Goal: Complete application form

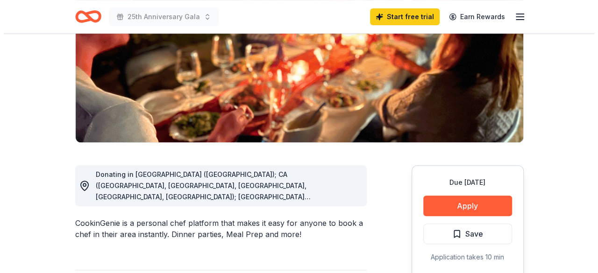
scroll to position [140, 0]
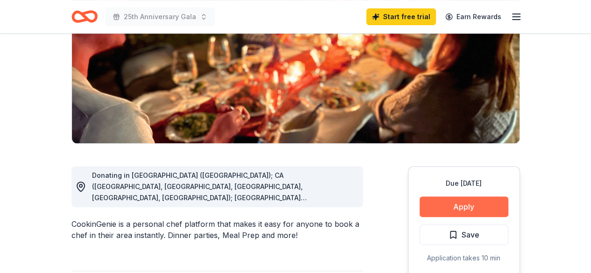
click at [443, 210] on button "Apply" at bounding box center [463, 207] width 89 height 21
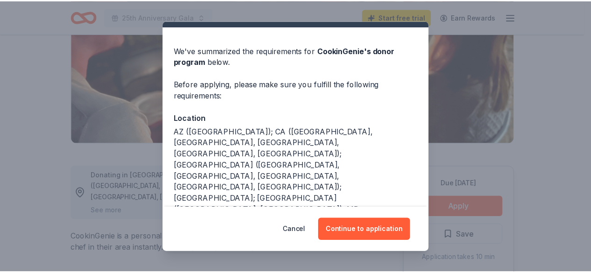
scroll to position [0, 0]
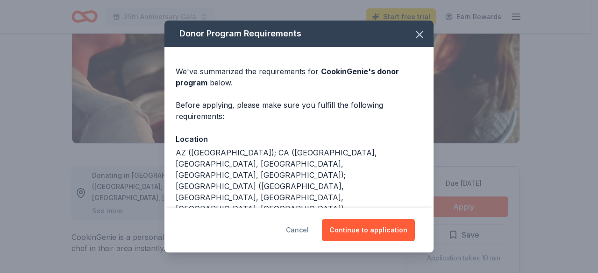
click at [296, 233] on button "Cancel" at bounding box center [297, 230] width 23 height 22
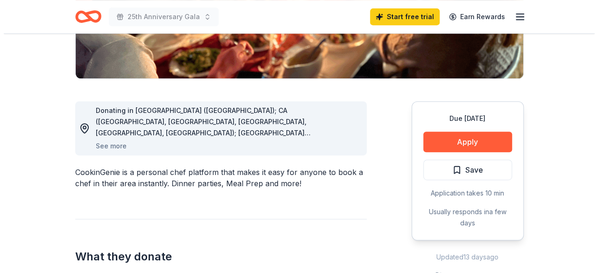
scroll to position [234, 0]
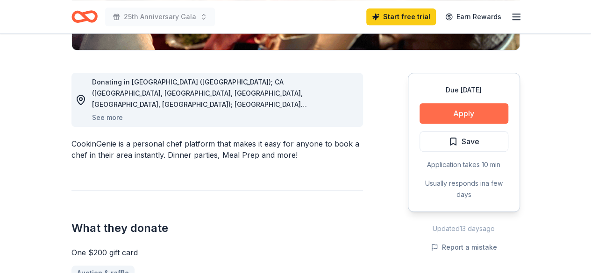
click at [436, 118] on button "Apply" at bounding box center [463, 113] width 89 height 21
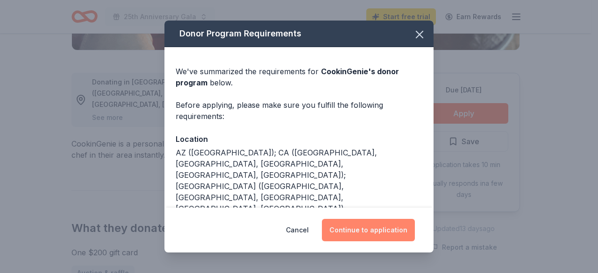
click at [373, 228] on button "Continue to application" at bounding box center [368, 230] width 93 height 22
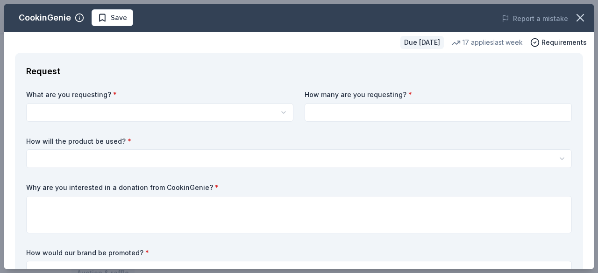
scroll to position [0, 0]
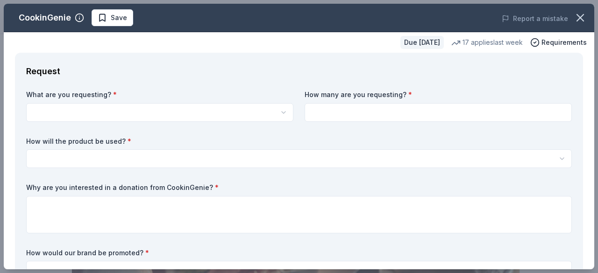
click at [272, 116] on html "25th Anniversary Gala Start free trial Earn Rewards Due [DATE] Share CookinGeni…" at bounding box center [299, 136] width 598 height 273
click at [280, 112] on html "25th Anniversary Gala Save Apply Due [DATE] Share CookinGenie 5.0 • 7 reviews 1…" at bounding box center [299, 136] width 598 height 273
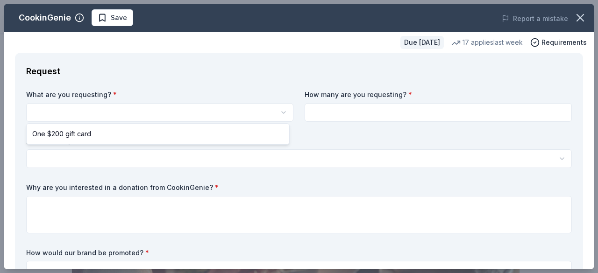
select select "One $200 gift card"
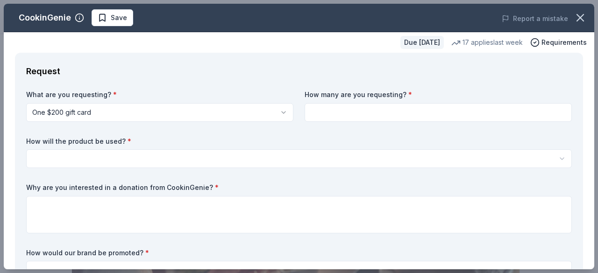
click at [376, 111] on input at bounding box center [438, 112] width 267 height 19
type input "2"
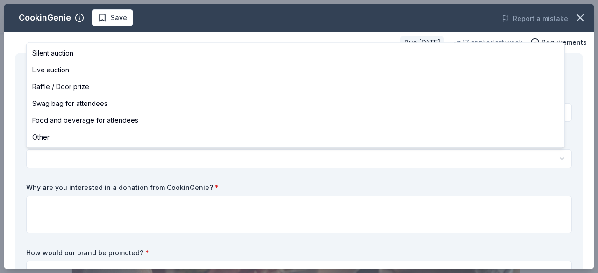
click at [79, 159] on html "25th Anniversary Gala Save Apply Due [DATE] Share CookinGenie 5.0 • 7 reviews 1…" at bounding box center [299, 136] width 598 height 273
select select "liveAuction"
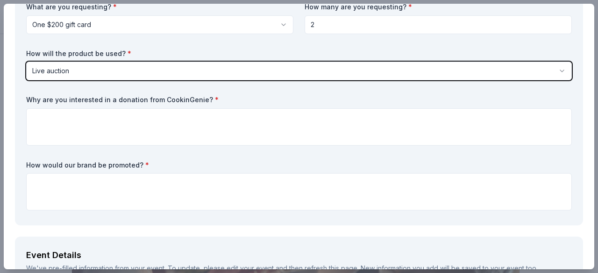
scroll to position [93, 0]
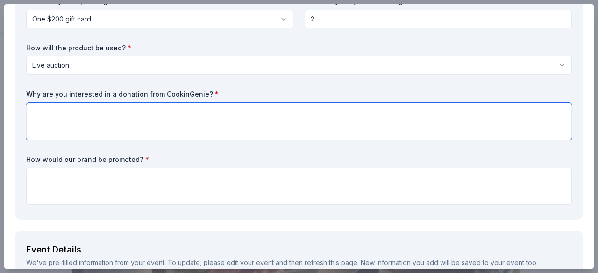
click at [84, 123] on textarea at bounding box center [299, 121] width 546 height 37
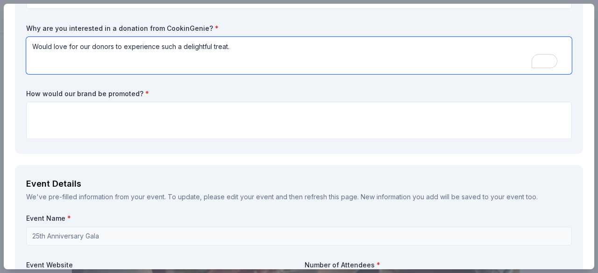
scroll to position [187, 0]
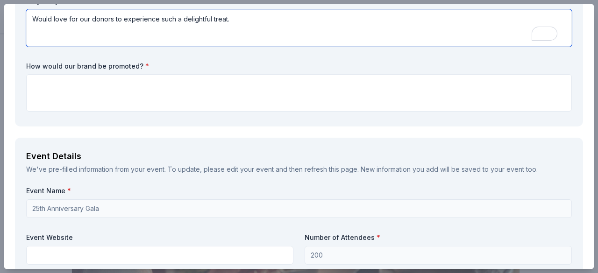
type textarea "Would love for our donors to experience such a delightful treat."
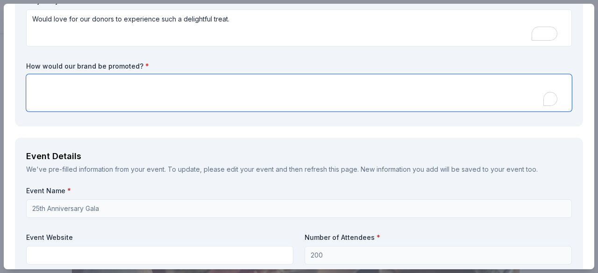
click at [72, 91] on textarea "To enrich screen reader interactions, please activate Accessibility in Grammarl…" at bounding box center [299, 92] width 546 height 37
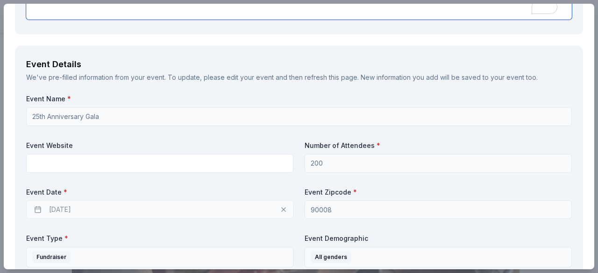
scroll to position [280, 0]
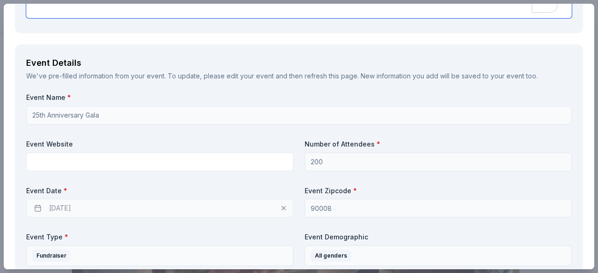
type textarea "Would promote your brand to the Gala as donors and invite them to look up your …"
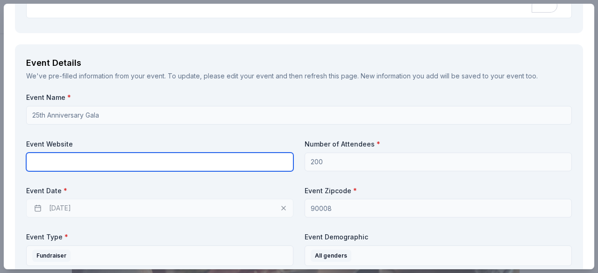
click at [64, 159] on input "text" at bounding box center [159, 162] width 267 height 19
paste input "[URL][DOMAIN_NAME]"
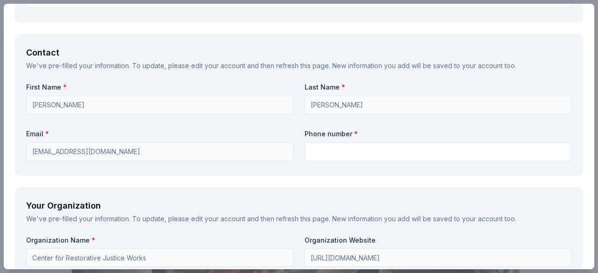
scroll to position [607, 0]
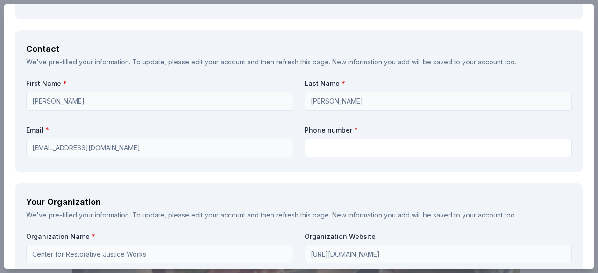
type input "[URL][DOMAIN_NAME]"
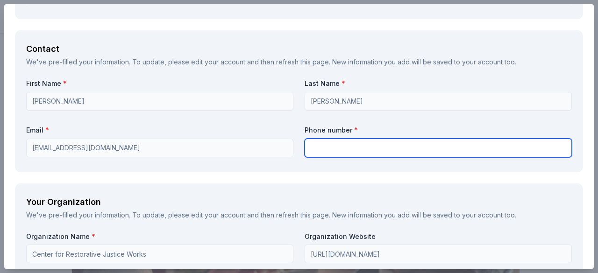
click at [327, 146] on input "text" at bounding box center [438, 148] width 267 height 19
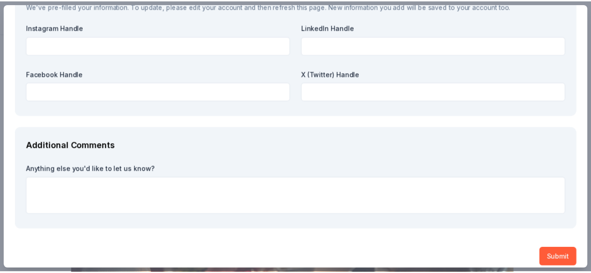
scroll to position [1112, 0]
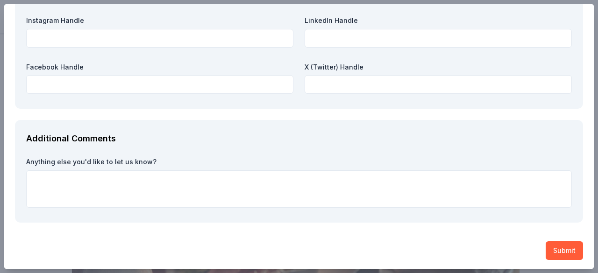
type input "8189807714"
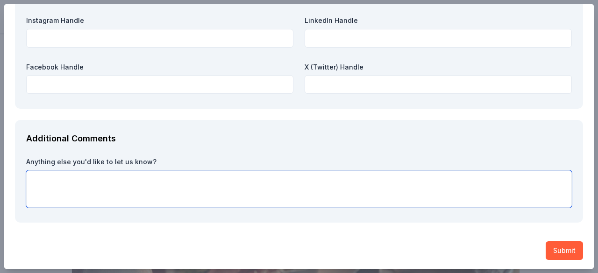
click at [100, 170] on textarea at bounding box center [299, 188] width 546 height 37
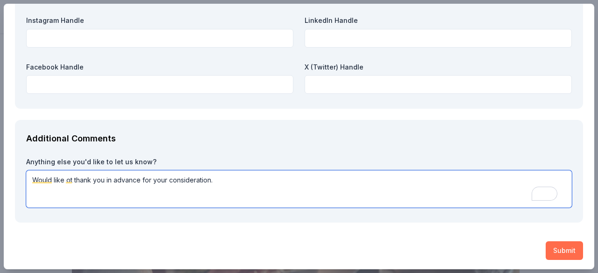
type textarea "Would like ot thank you in advance for your consideration."
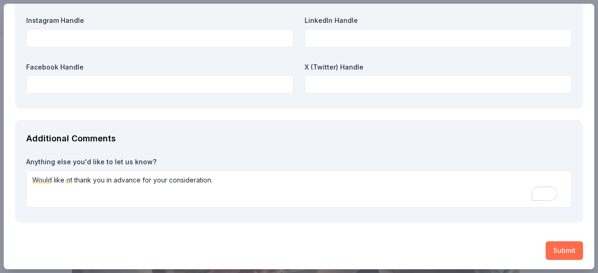
click at [554, 248] on button "Submit" at bounding box center [564, 250] width 37 height 19
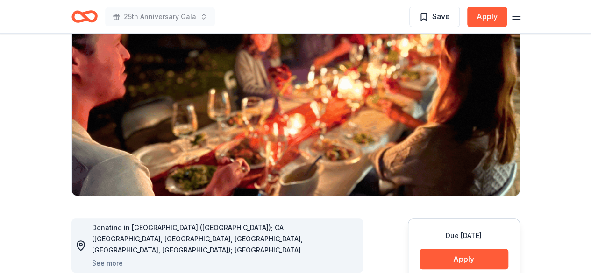
scroll to position [93, 0]
